Goal: Transaction & Acquisition: Purchase product/service

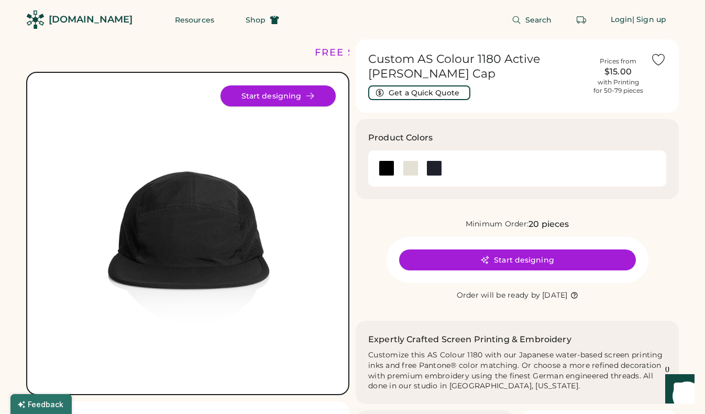
click at [298, 105] on button "Start designing" at bounding box center [278, 95] width 115 height 21
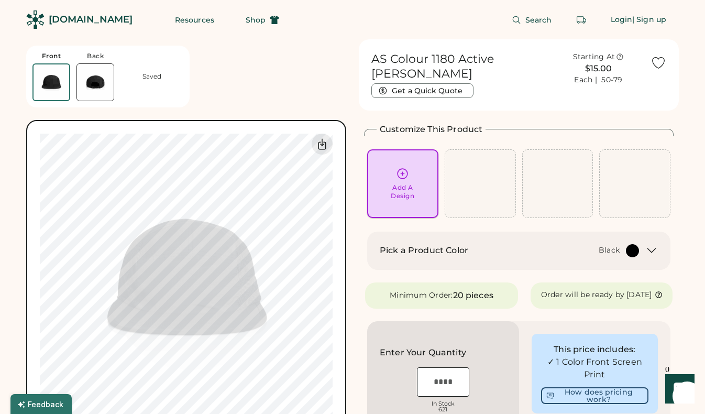
click at [396, 189] on div "Add A Design" at bounding box center [403, 191] width 24 height 17
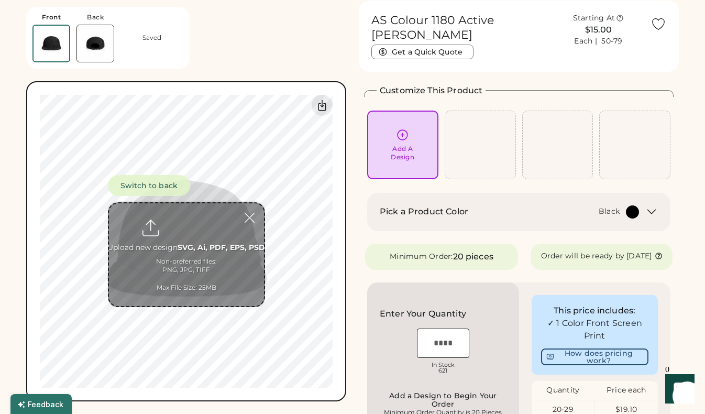
scroll to position [39, 0]
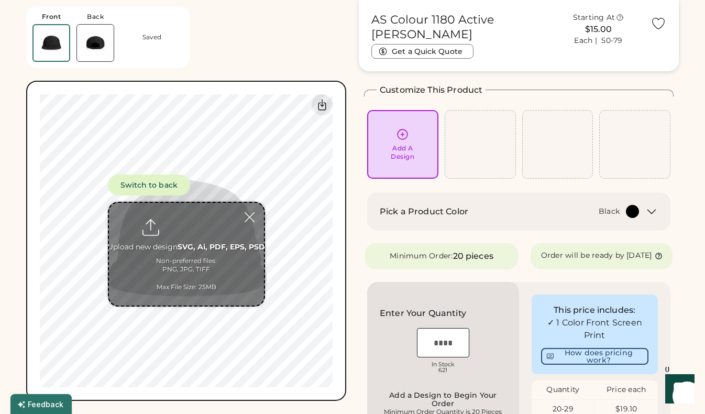
click at [182, 247] on input "file" at bounding box center [186, 254] width 155 height 103
